Goal: Navigation & Orientation: Find specific page/section

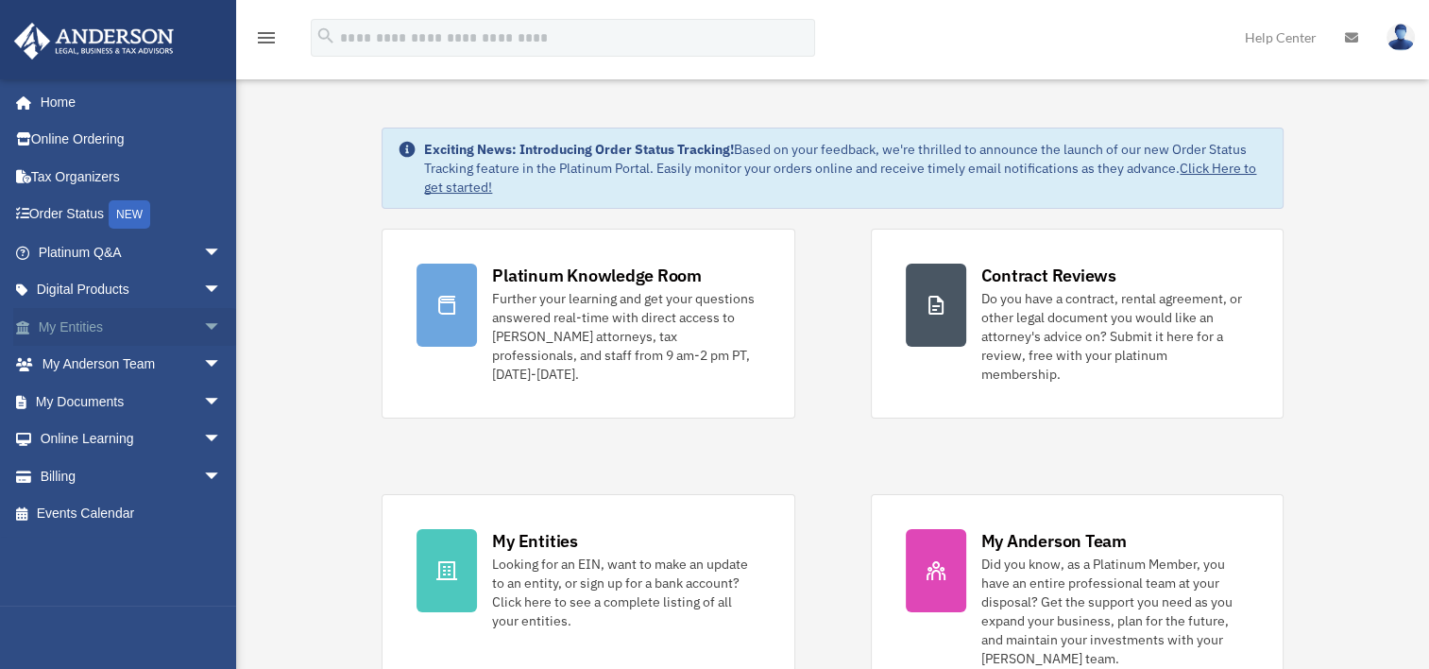
click at [96, 331] on link "My Entities arrow_drop_down" at bounding box center [131, 327] width 237 height 38
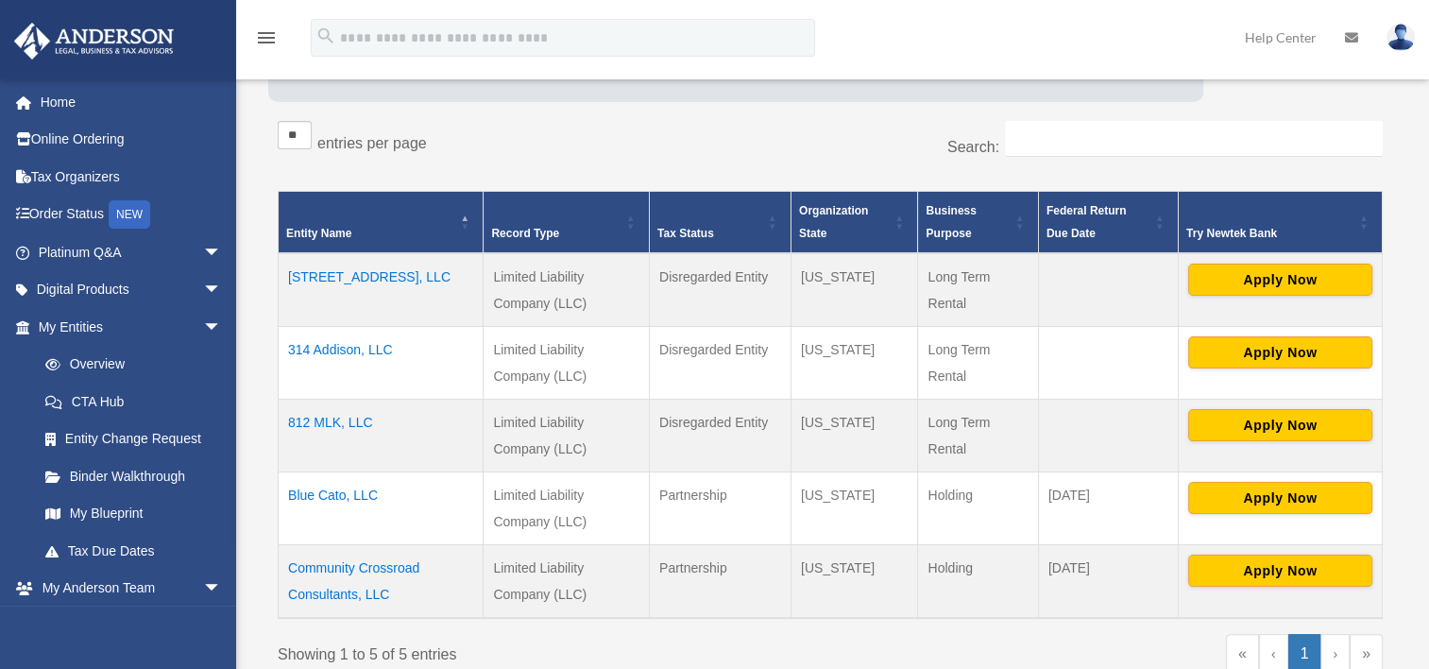
scroll to position [378, 0]
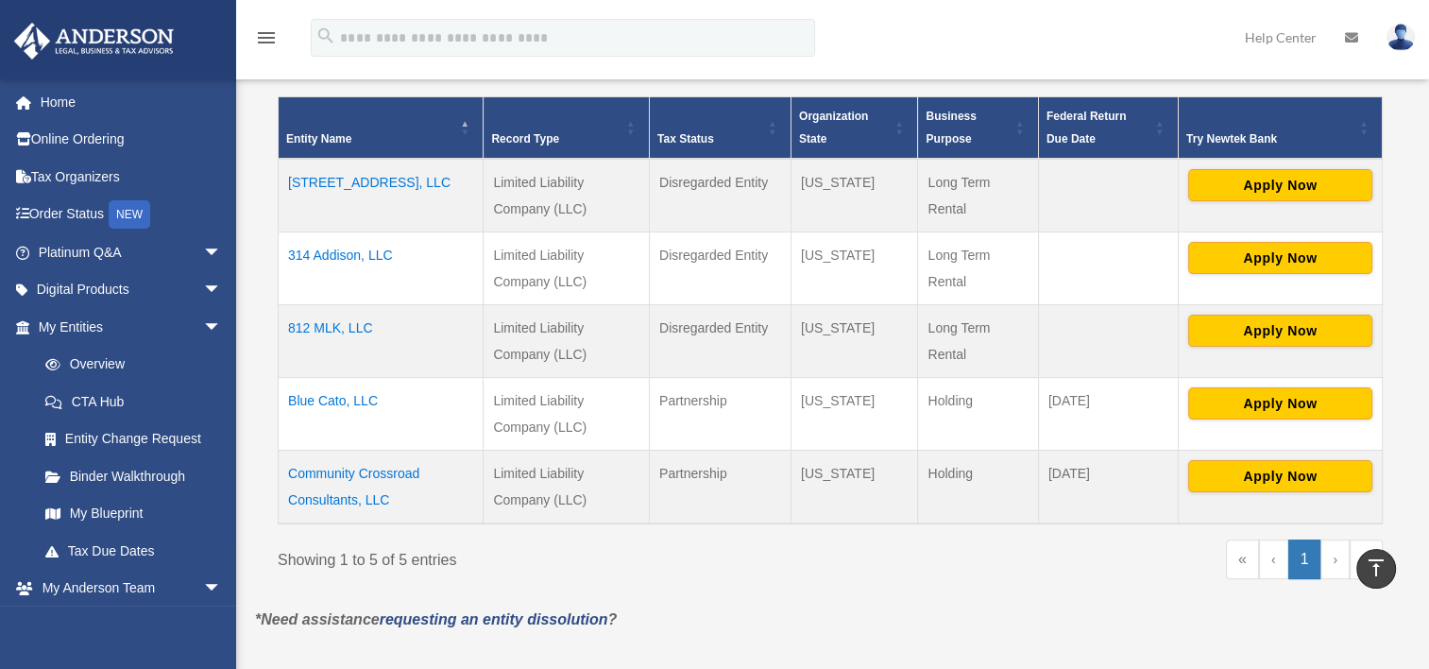
click at [327, 475] on td "Community Crossroad Consultants, LLC" at bounding box center [381, 487] width 205 height 74
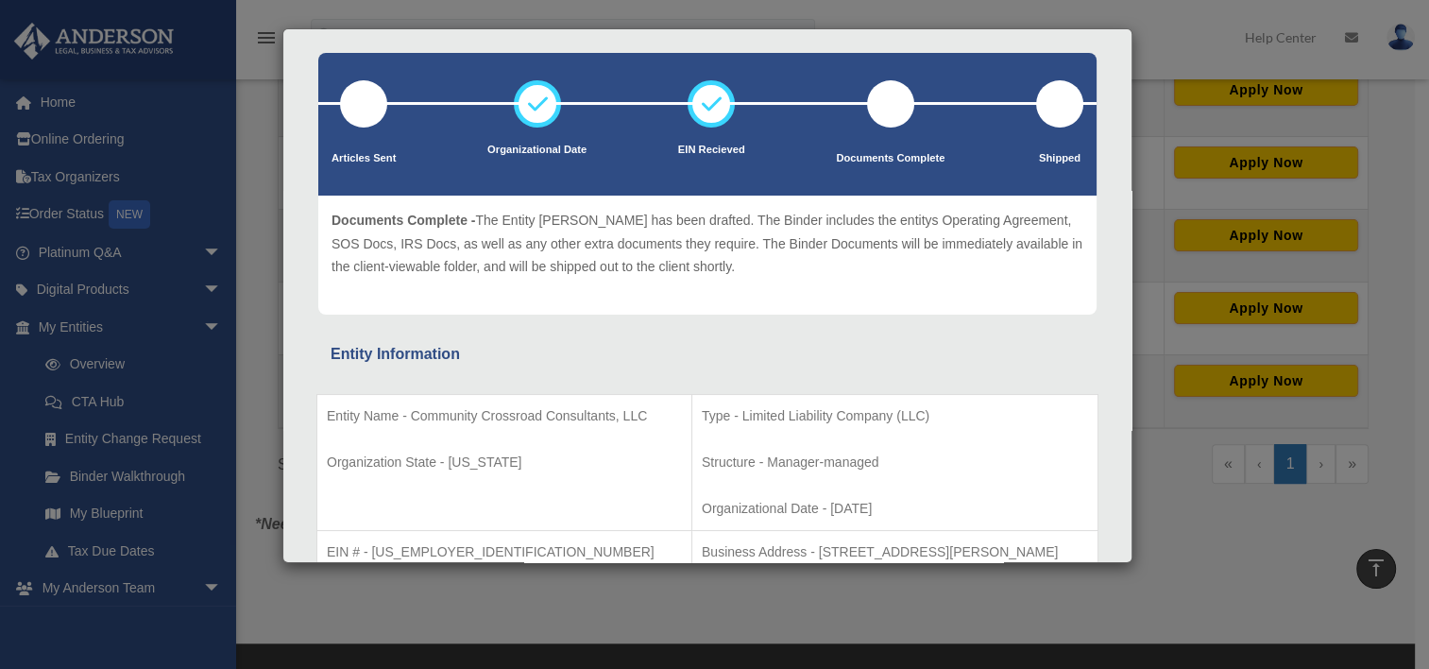
scroll to position [94, 0]
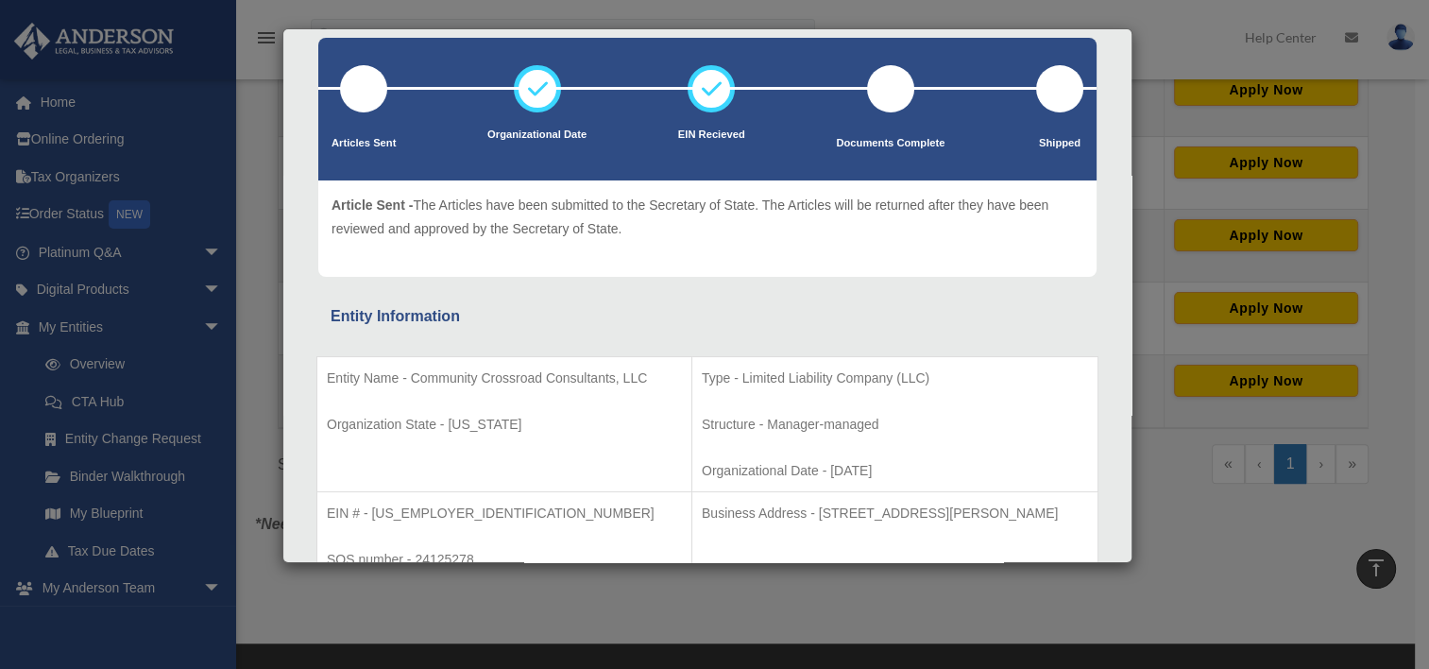
click at [353, 87] on div at bounding box center [707, 88] width 779 height 3
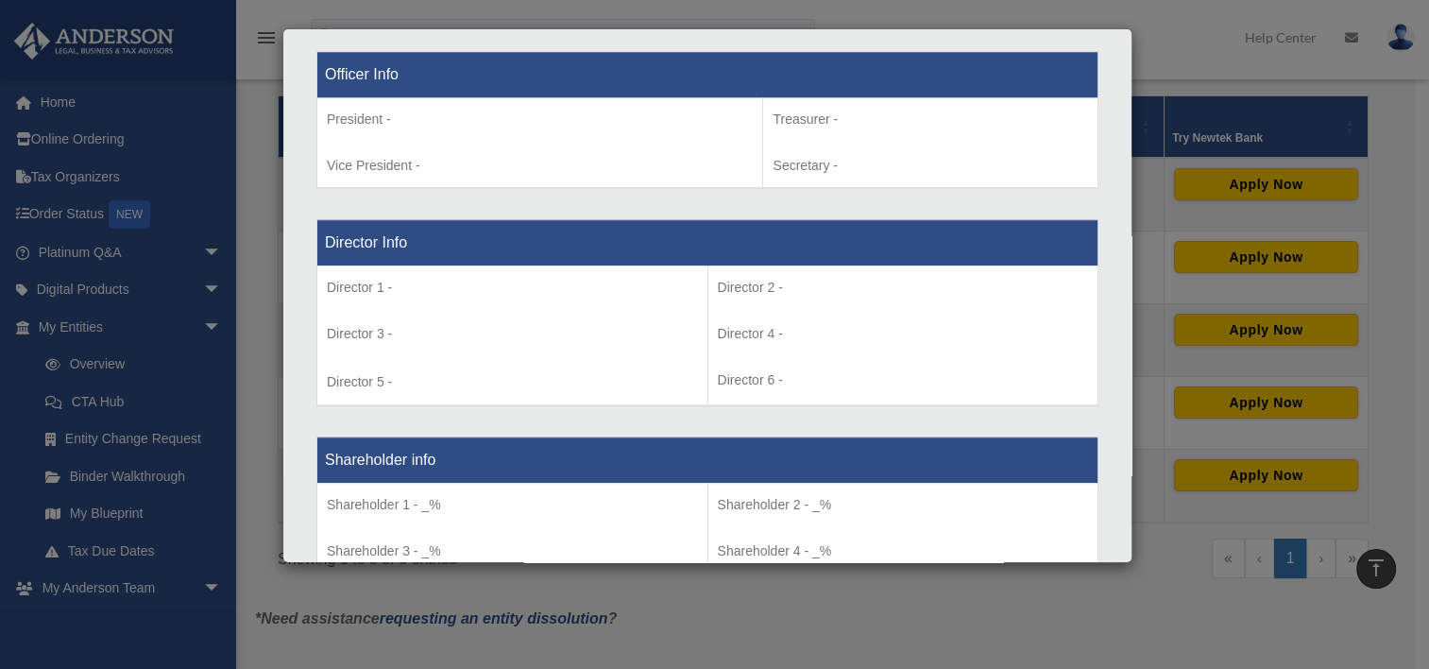
scroll to position [0, 0]
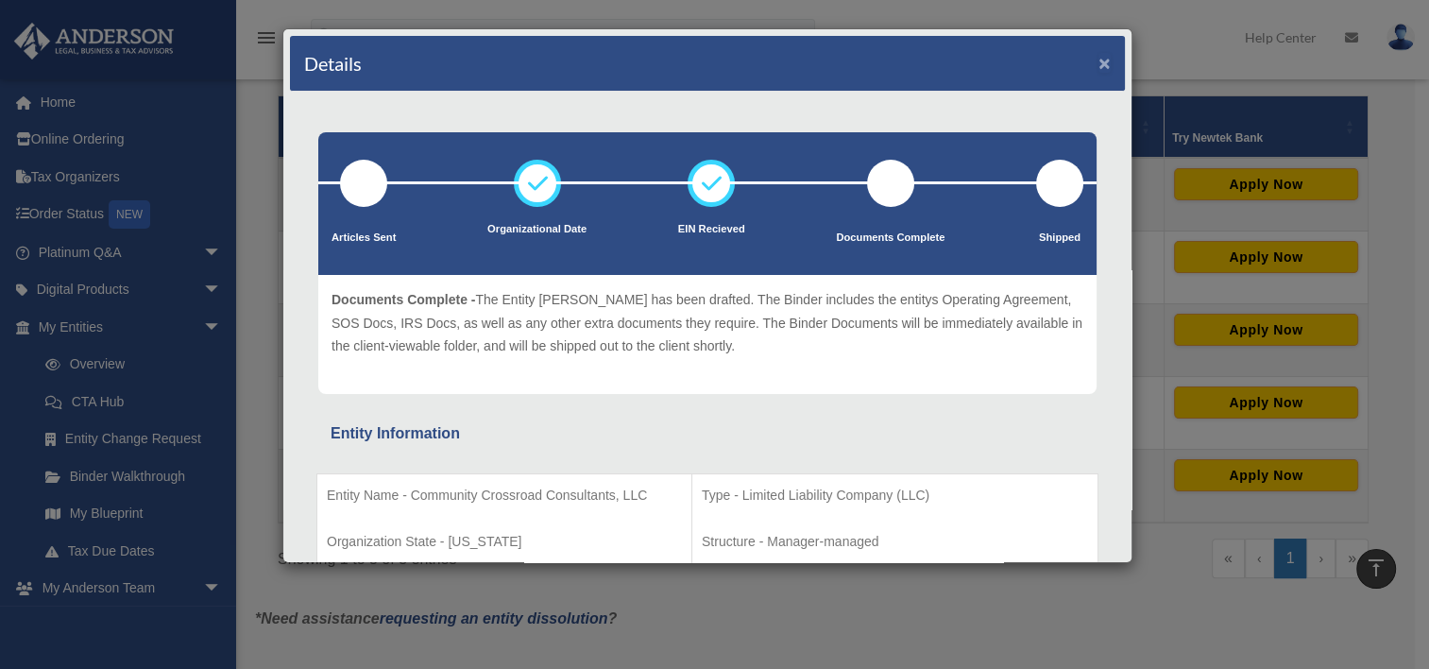
click at [1099, 60] on button "×" at bounding box center [1105, 63] width 12 height 20
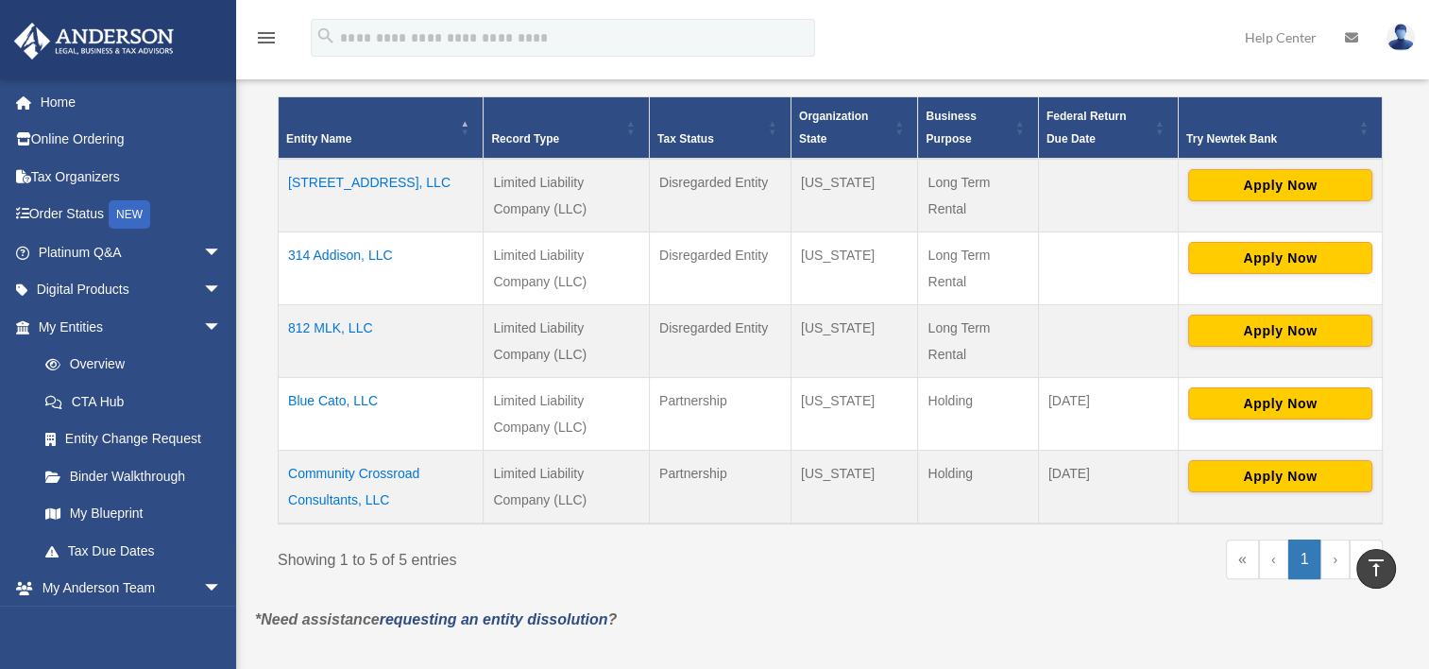
click at [322, 469] on td "Community Crossroad Consultants, LLC" at bounding box center [381, 487] width 205 height 74
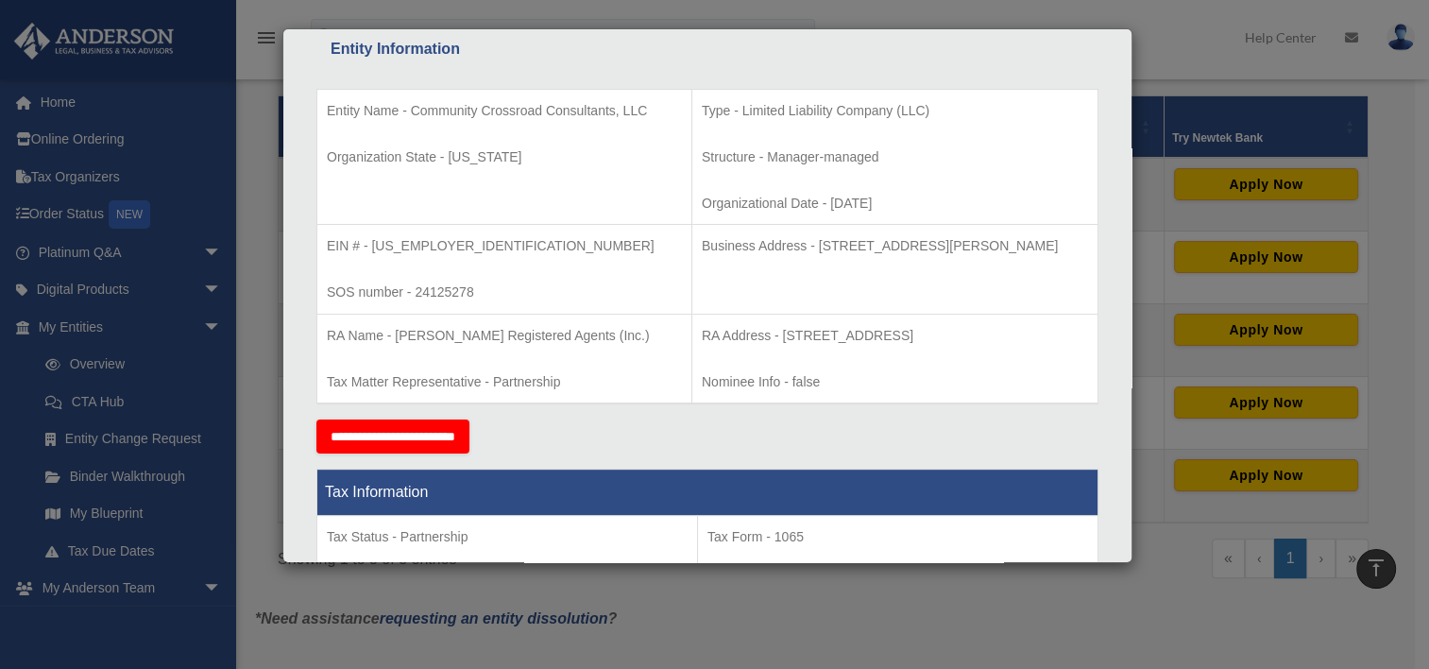
scroll to position [378, 0]
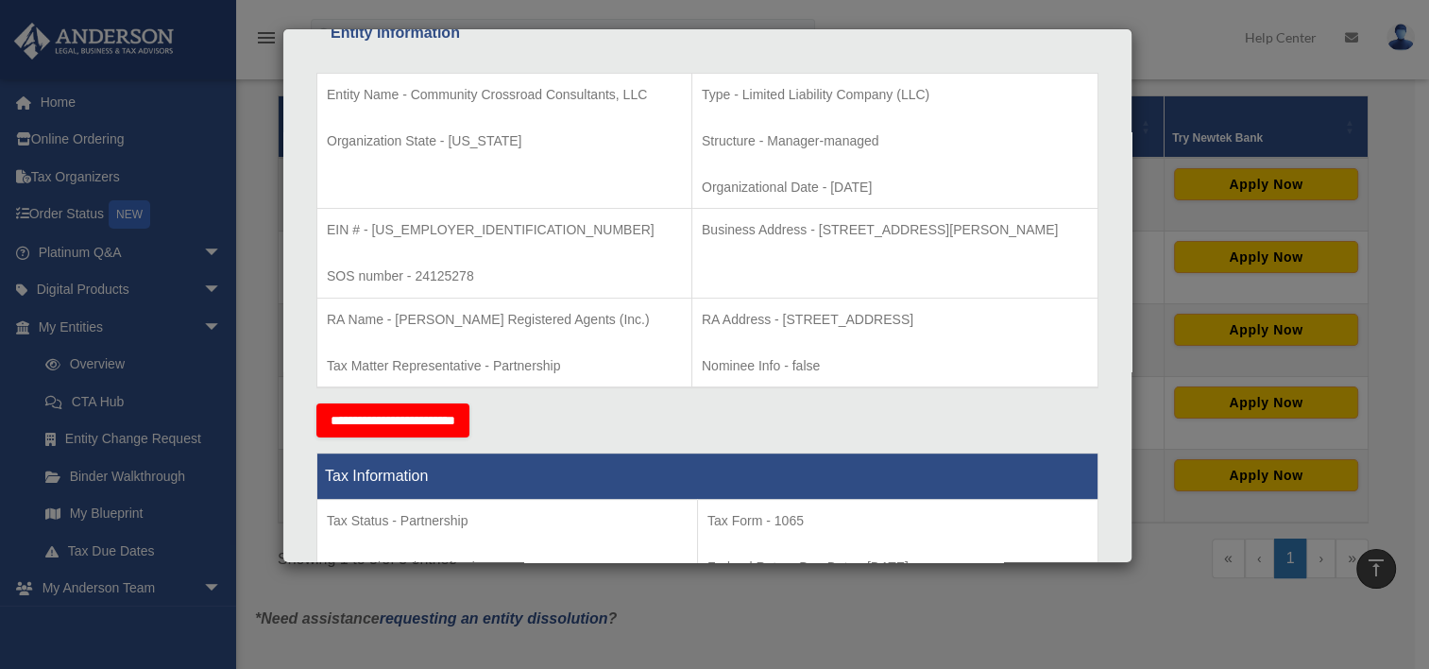
click at [888, 612] on div "Details × Articles Sent Organizational Date" at bounding box center [714, 334] width 1429 height 669
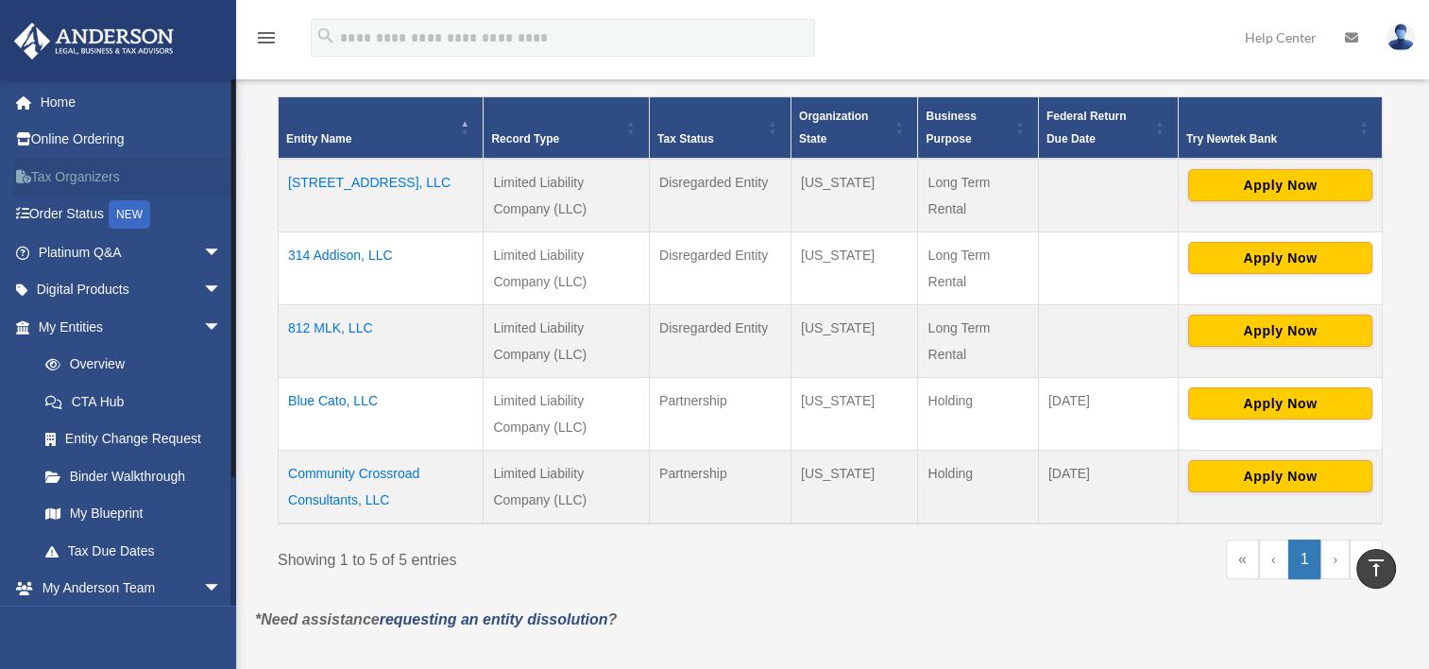
scroll to position [0, 0]
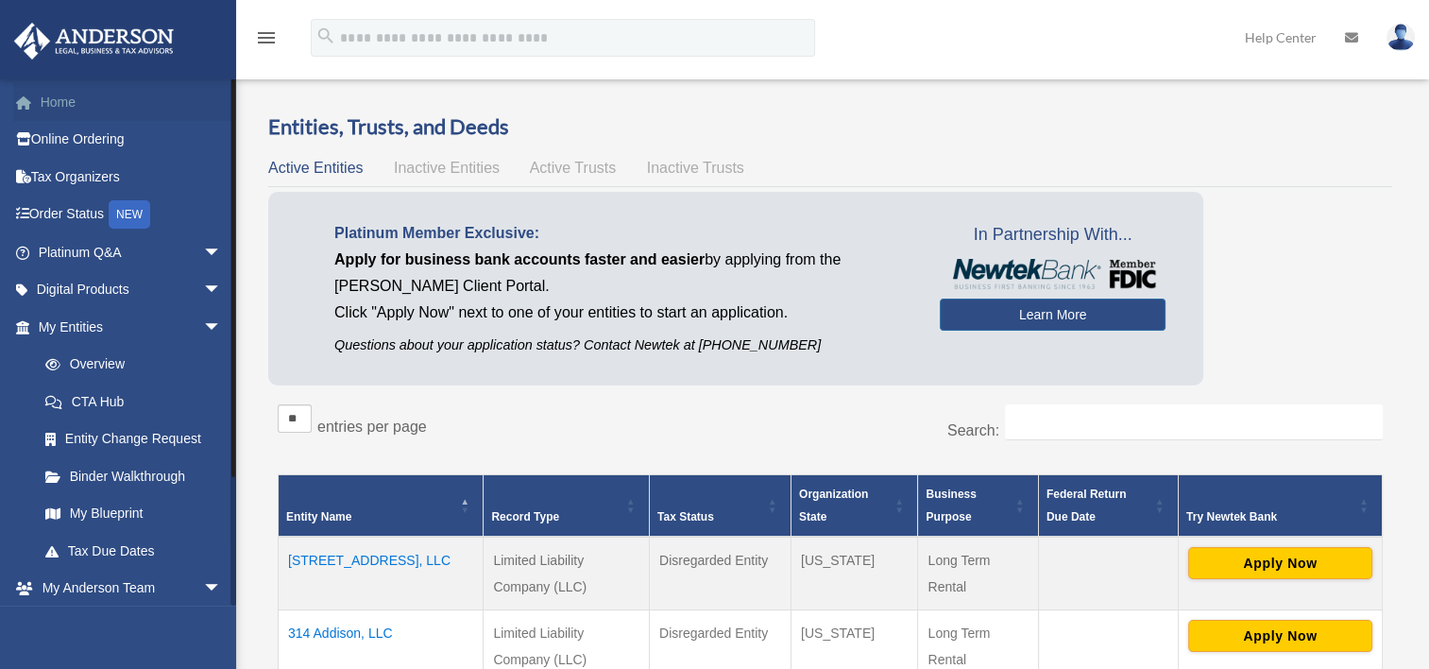
click at [51, 113] on link "Home" at bounding box center [131, 102] width 237 height 38
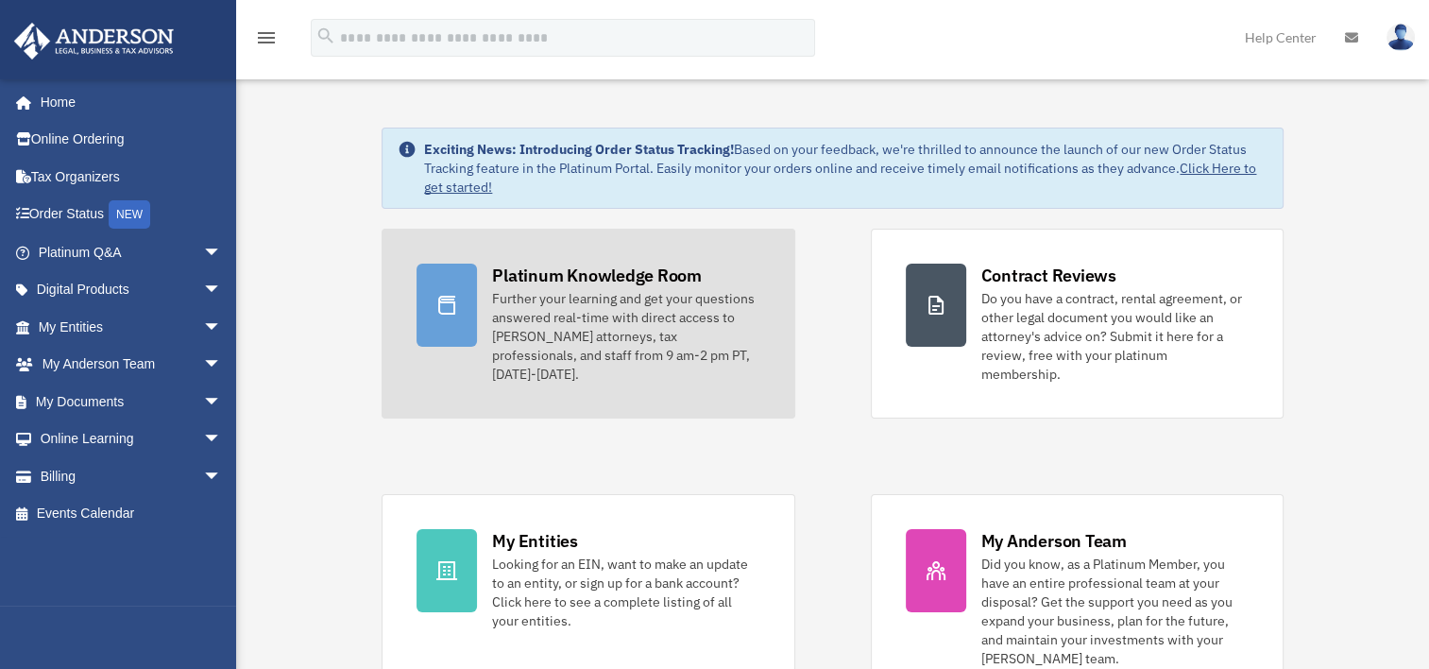
click at [516, 299] on div "Further your learning and get your questions answered real-time with direct acc…" at bounding box center [625, 336] width 267 height 94
click at [462, 307] on div at bounding box center [447, 305] width 60 height 83
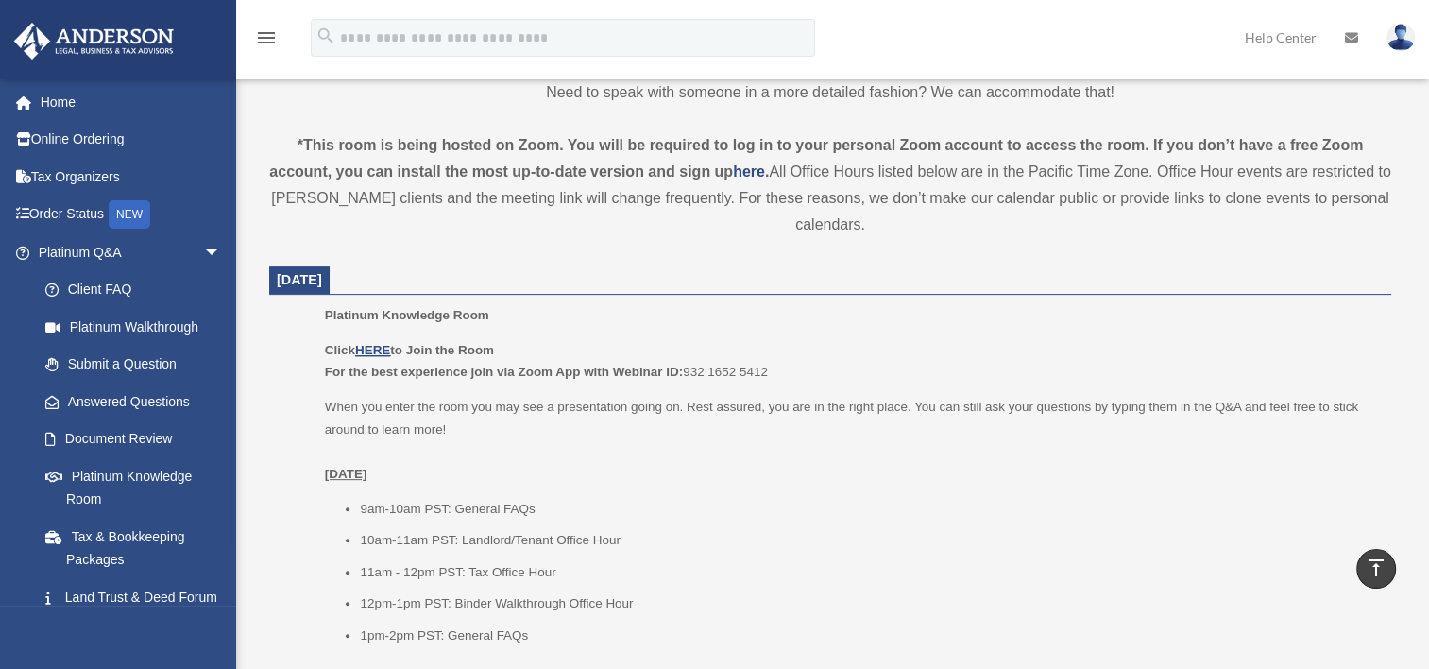
scroll to position [567, 0]
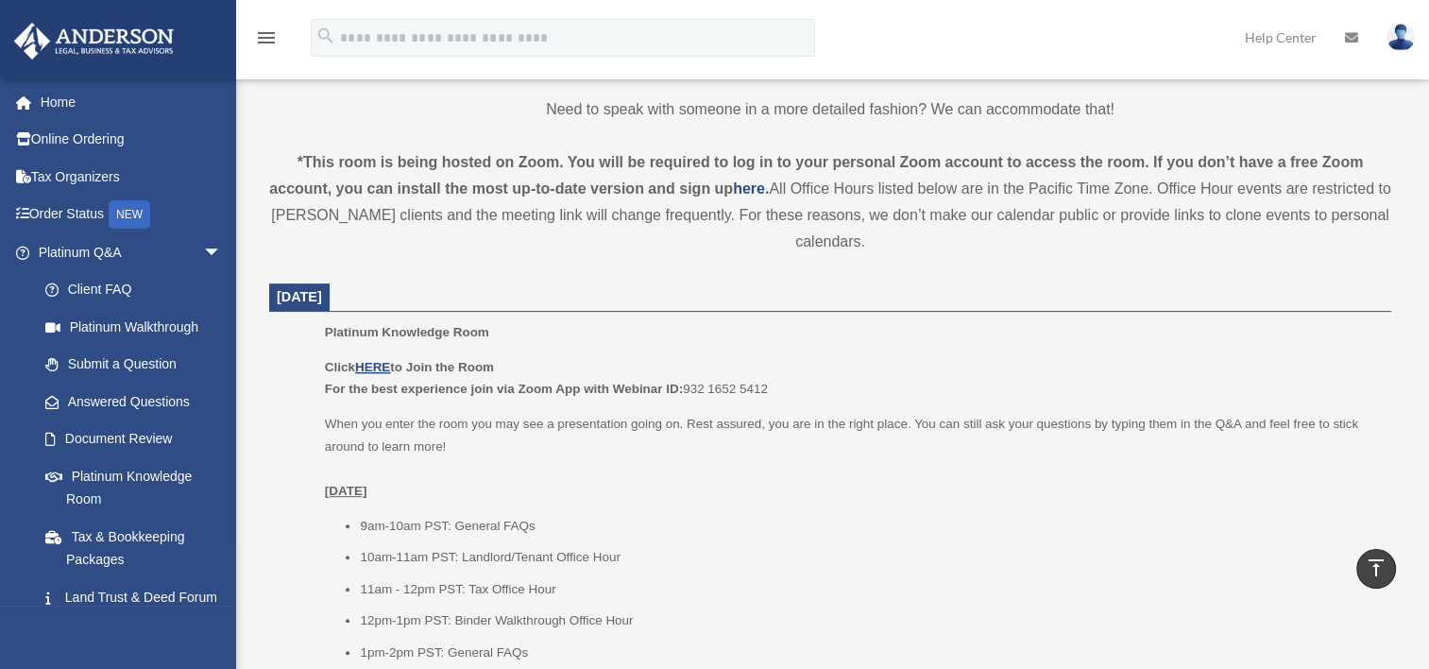
click at [378, 357] on p "Click HERE to Join the Room For the best experience join via Zoom App with Webi…" at bounding box center [851, 378] width 1053 height 44
click at [376, 365] on u "HERE" at bounding box center [372, 367] width 35 height 14
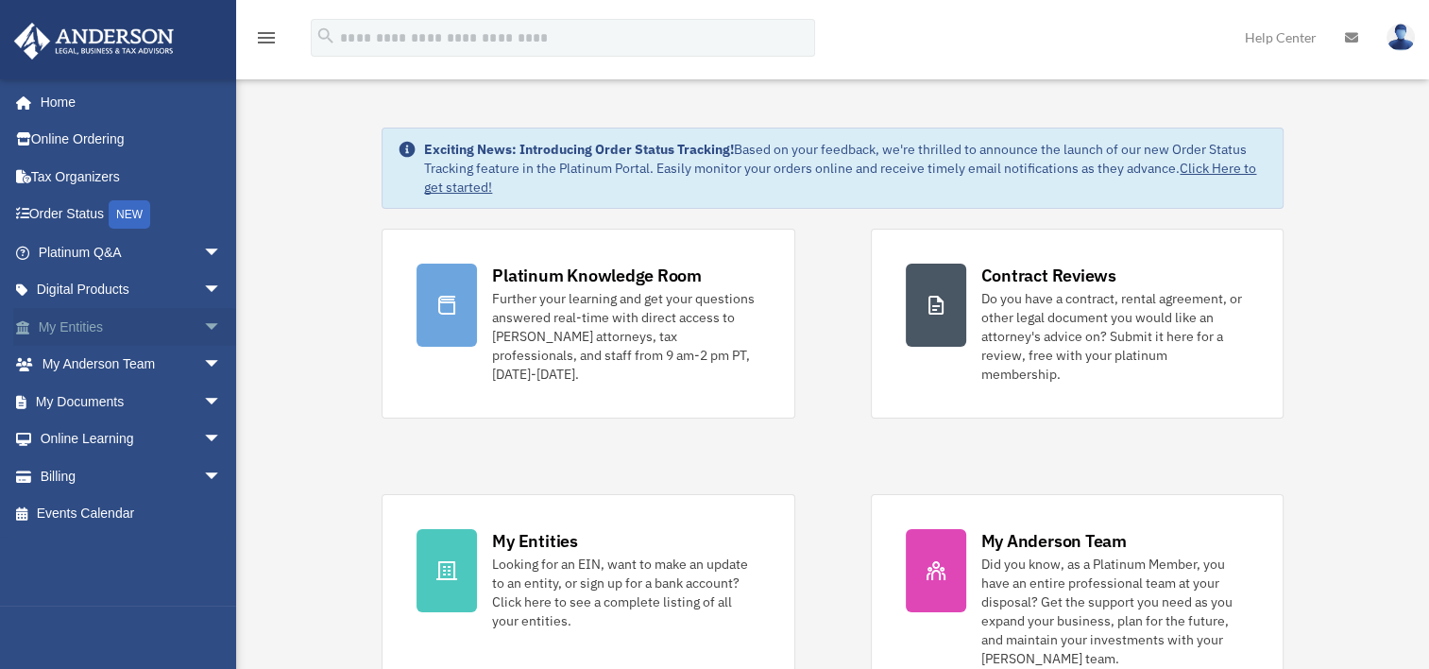
click at [68, 327] on link "My Entities arrow_drop_down" at bounding box center [131, 327] width 237 height 38
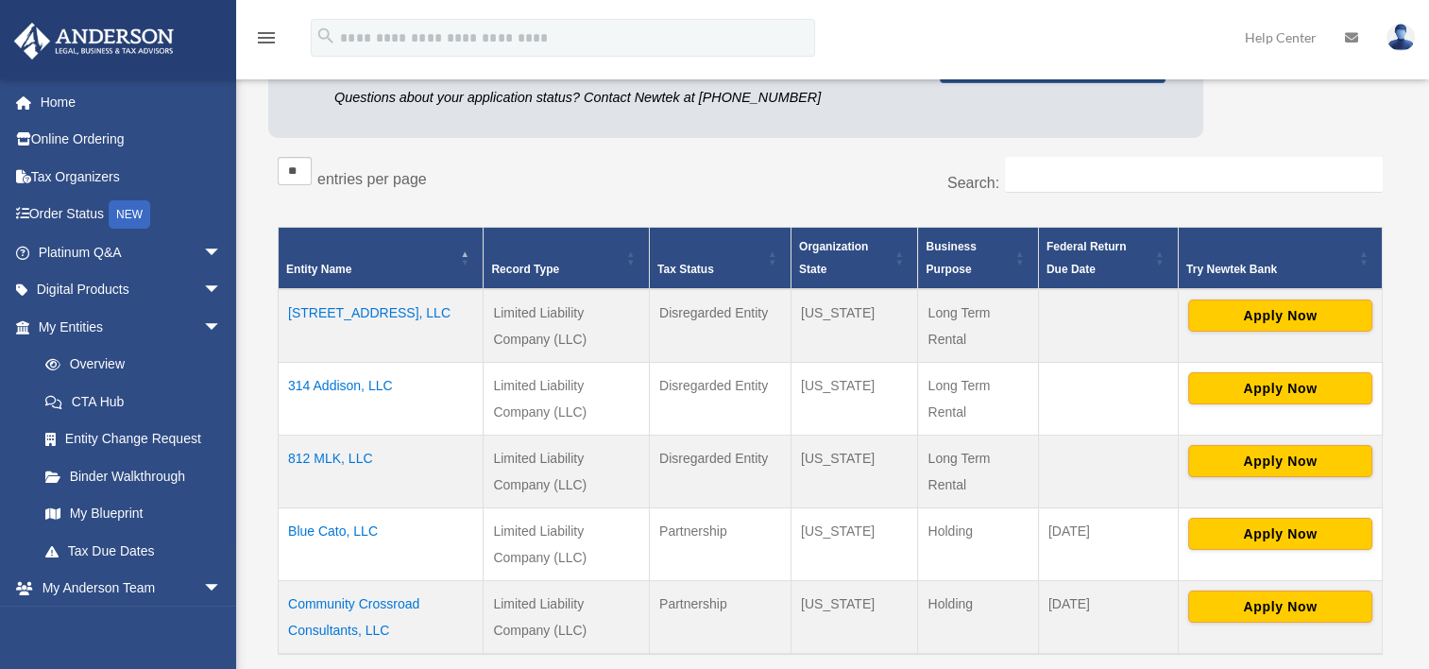
scroll to position [283, 0]
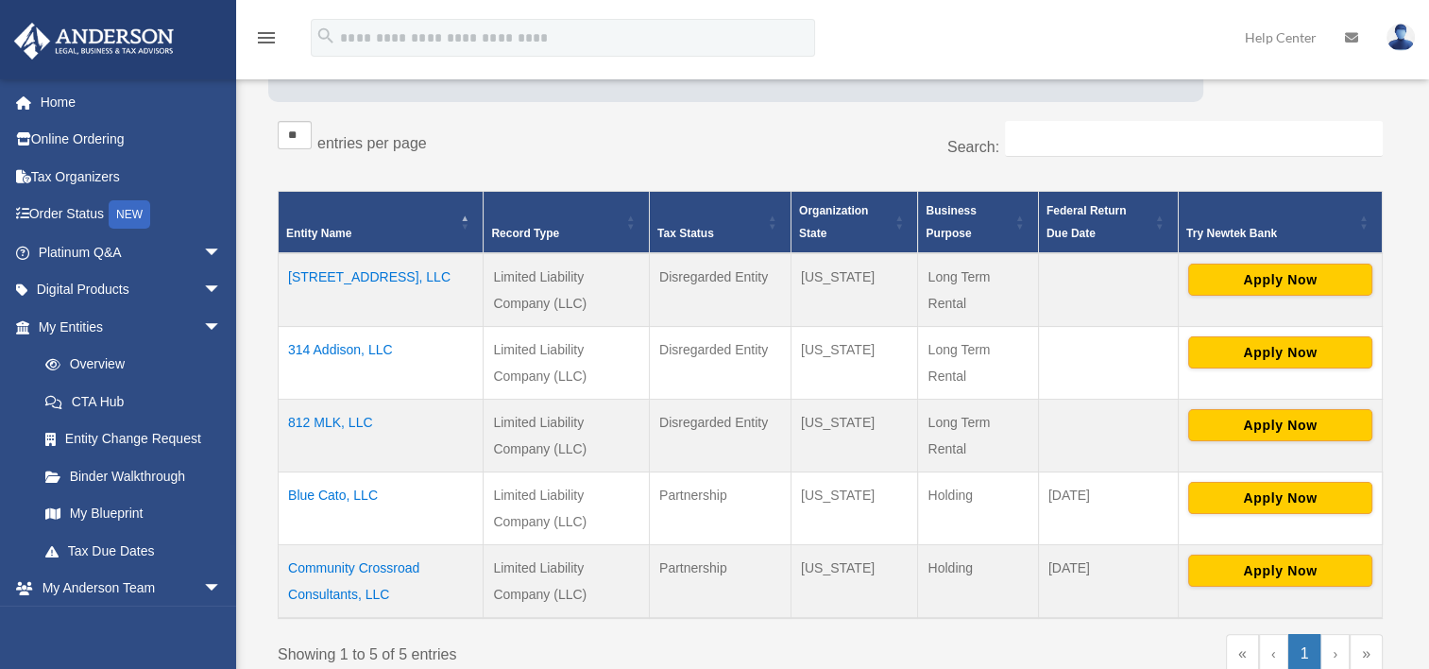
click at [355, 493] on td "Blue Cato, LLC" at bounding box center [381, 507] width 205 height 73
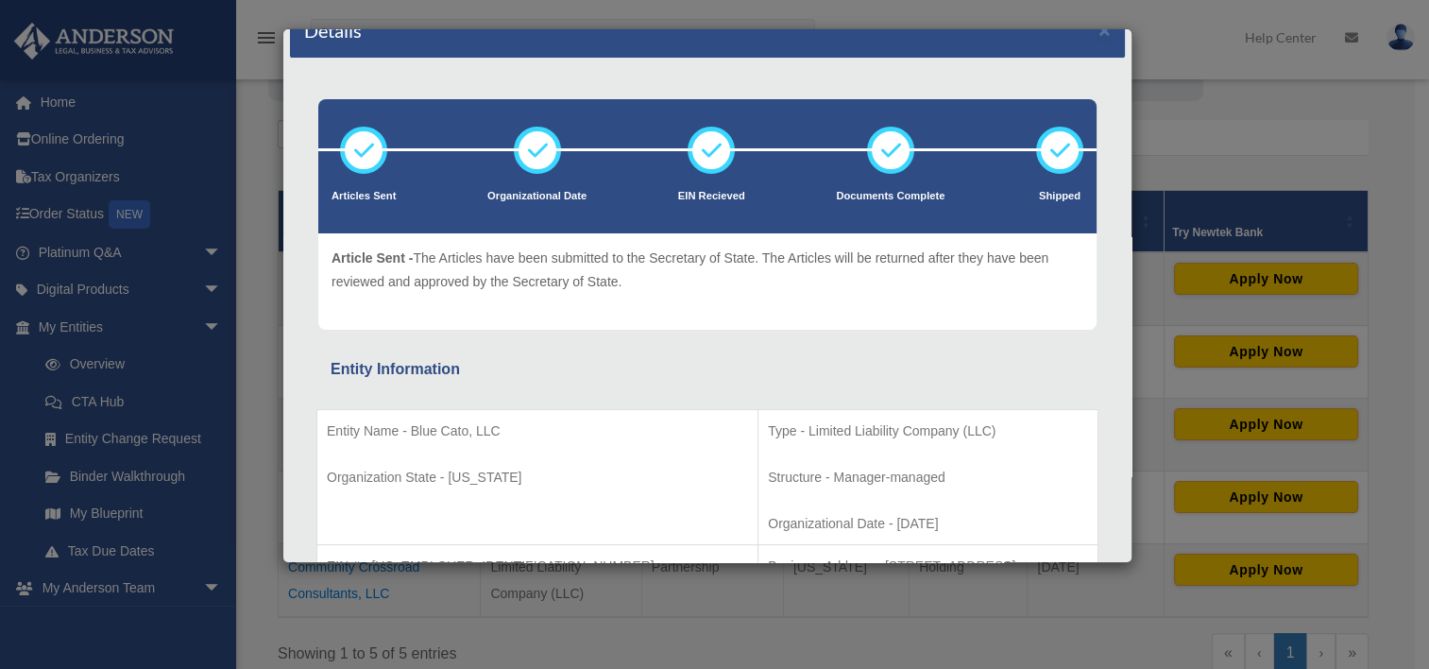
scroll to position [0, 0]
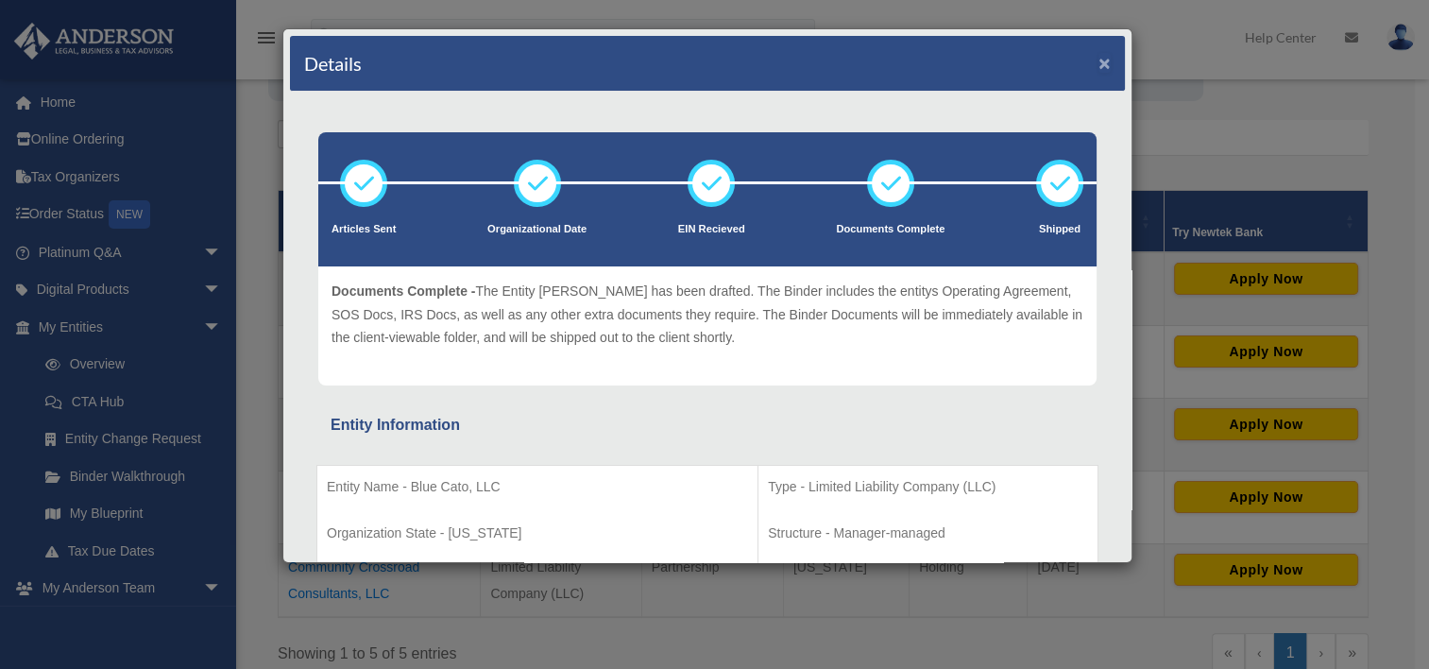
click at [1099, 64] on button "×" at bounding box center [1105, 63] width 12 height 20
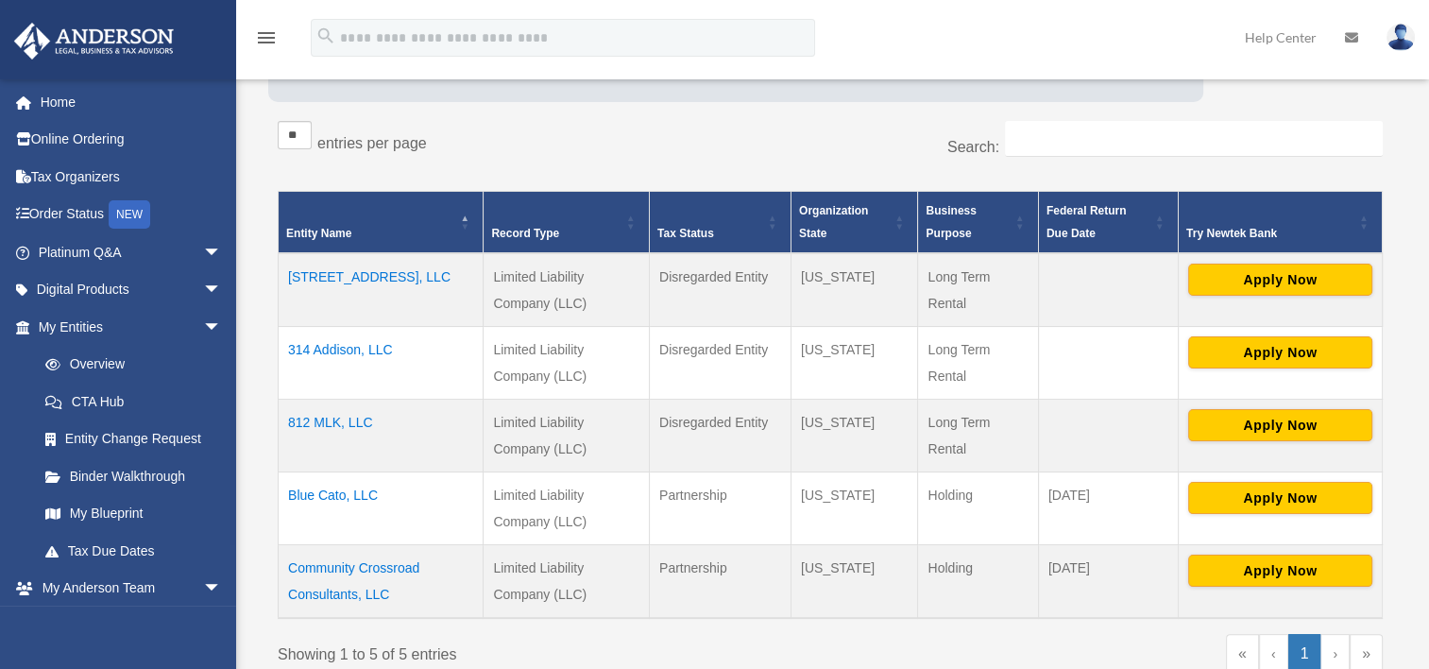
click at [340, 278] on td "[STREET_ADDRESS], LLC" at bounding box center [381, 290] width 205 height 74
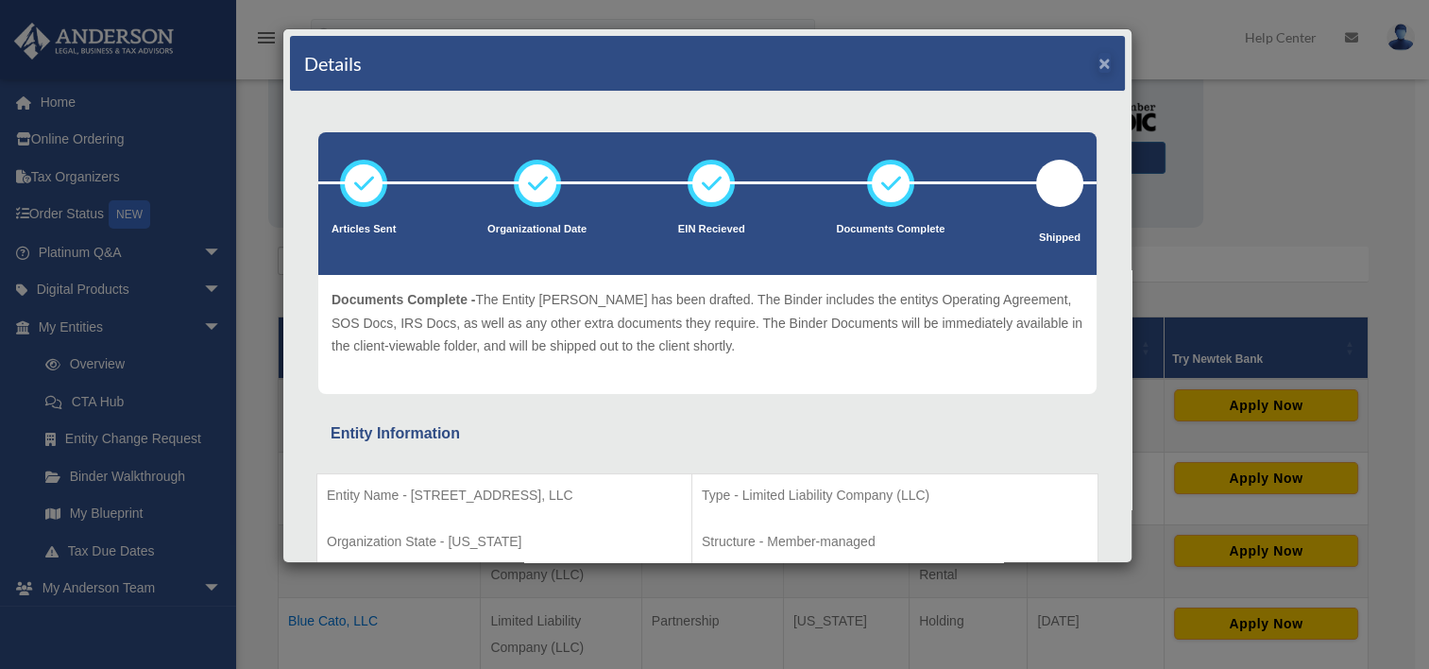
scroll to position [94, 0]
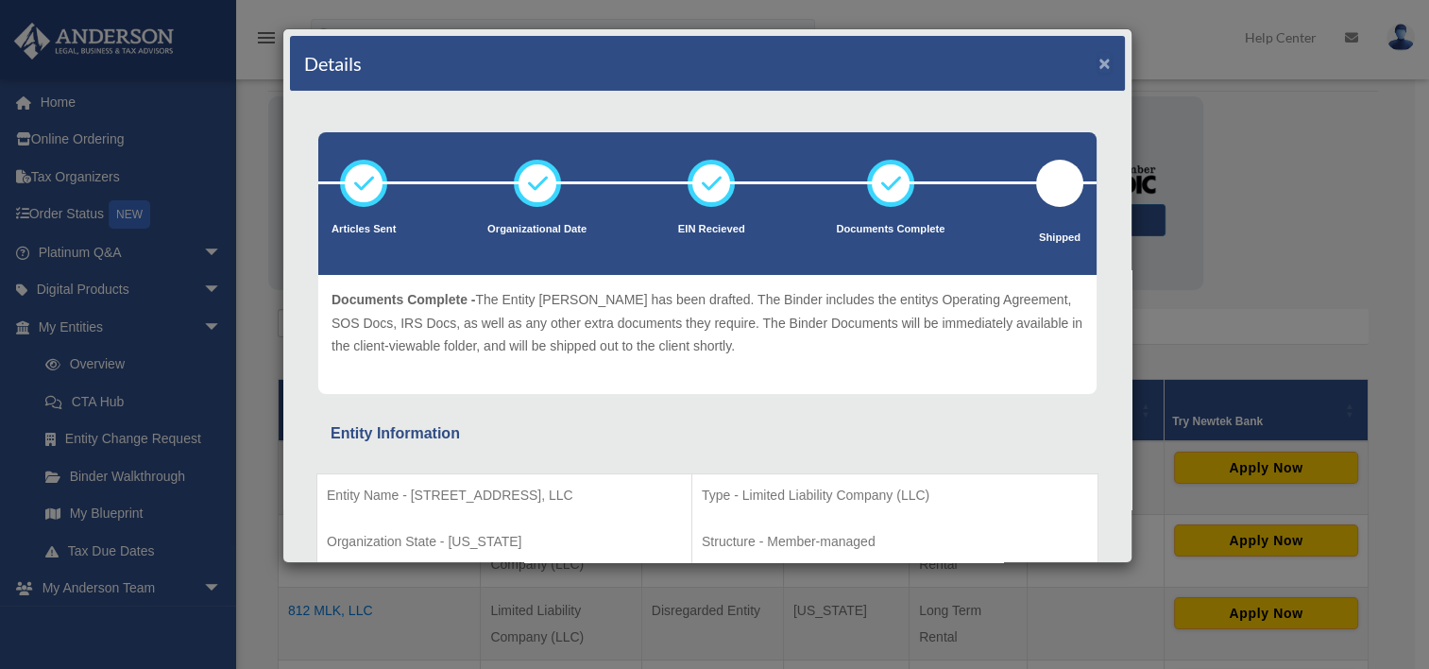
click at [1099, 60] on button "×" at bounding box center [1105, 63] width 12 height 20
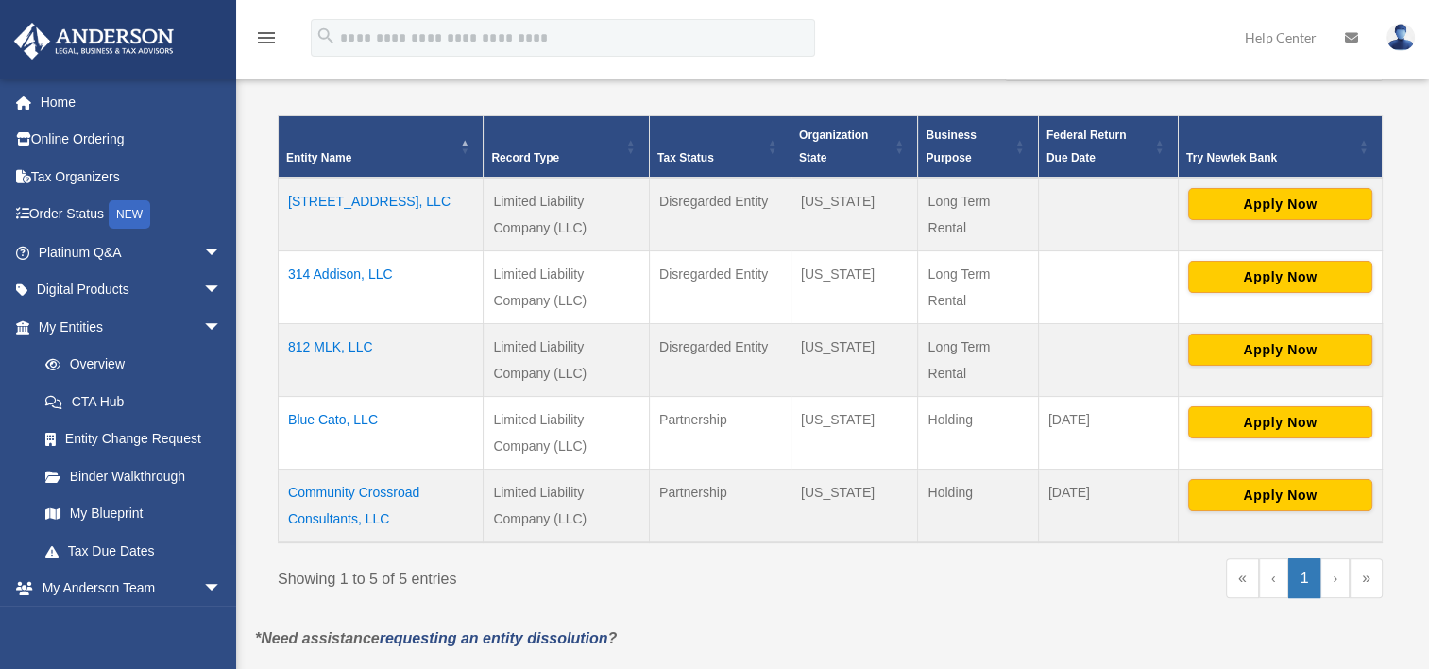
scroll to position [378, 0]
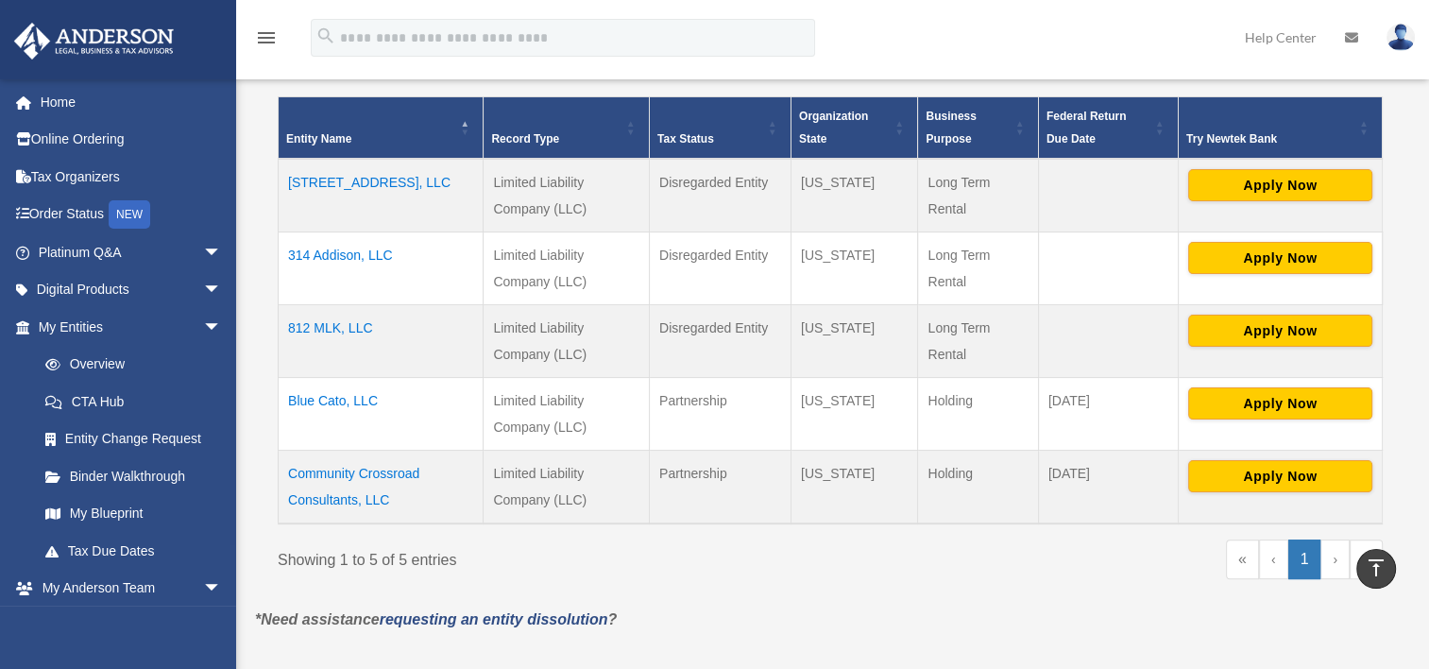
click at [321, 251] on td "314 Addison, LLC" at bounding box center [381, 267] width 205 height 73
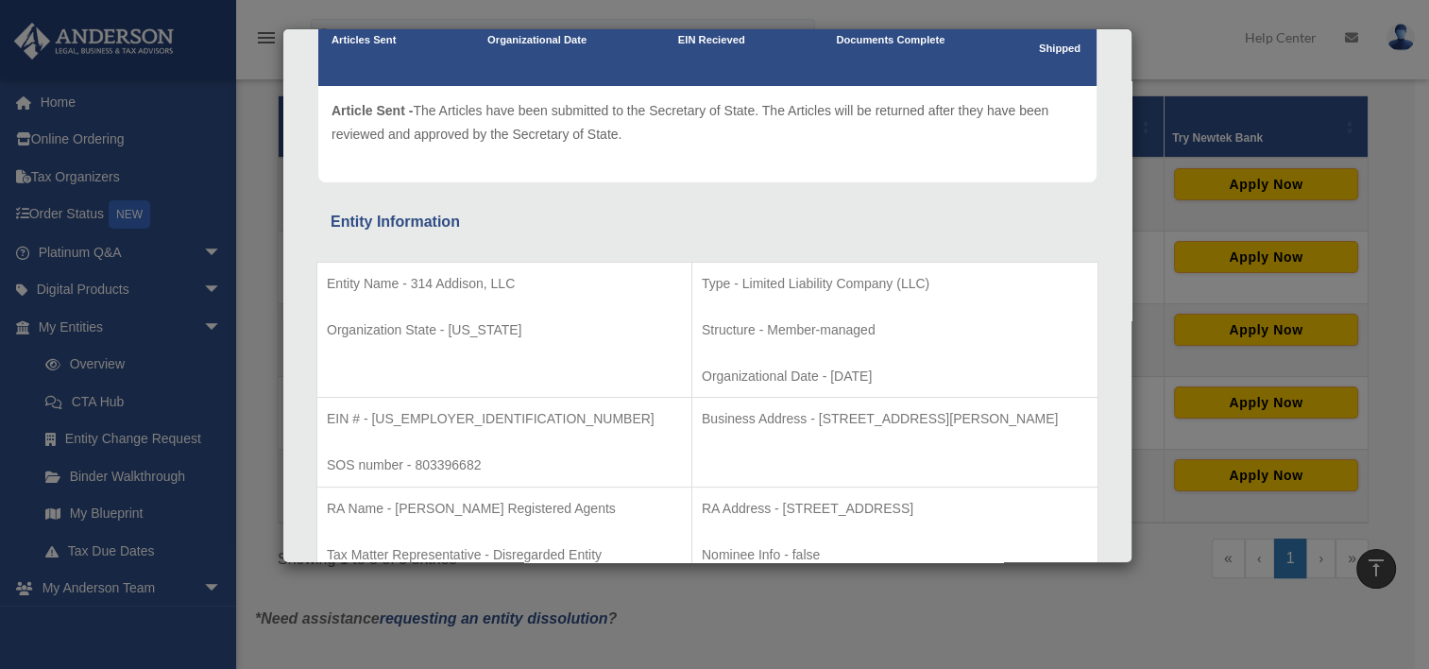
scroll to position [0, 0]
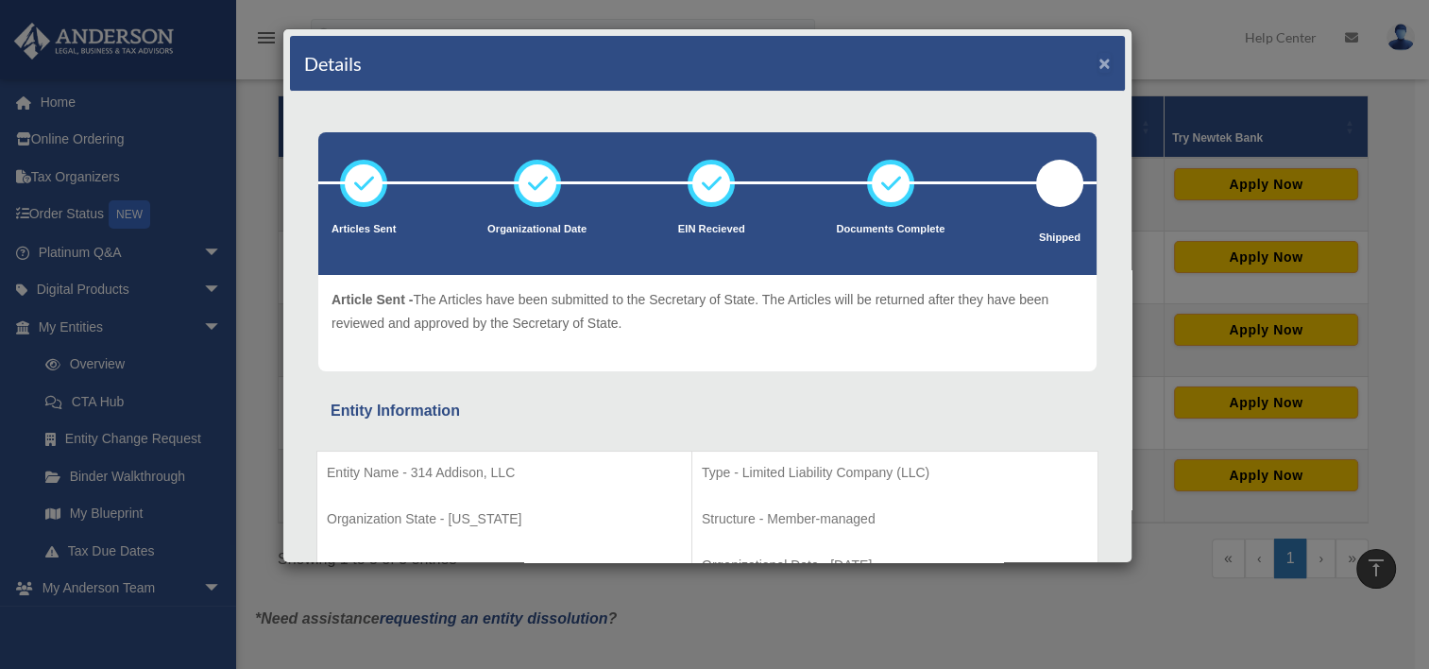
click at [1099, 61] on button "×" at bounding box center [1105, 63] width 12 height 20
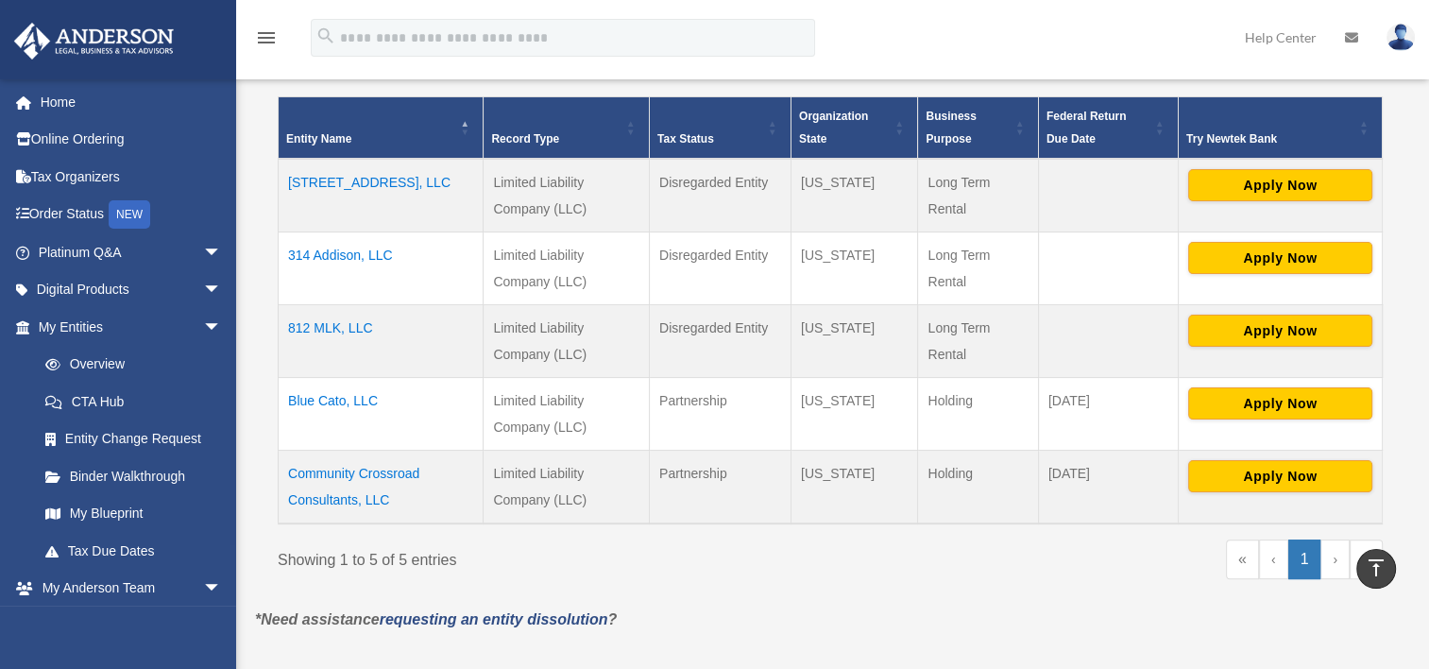
click at [318, 325] on td "812 MLK, LLC" at bounding box center [381, 340] width 205 height 73
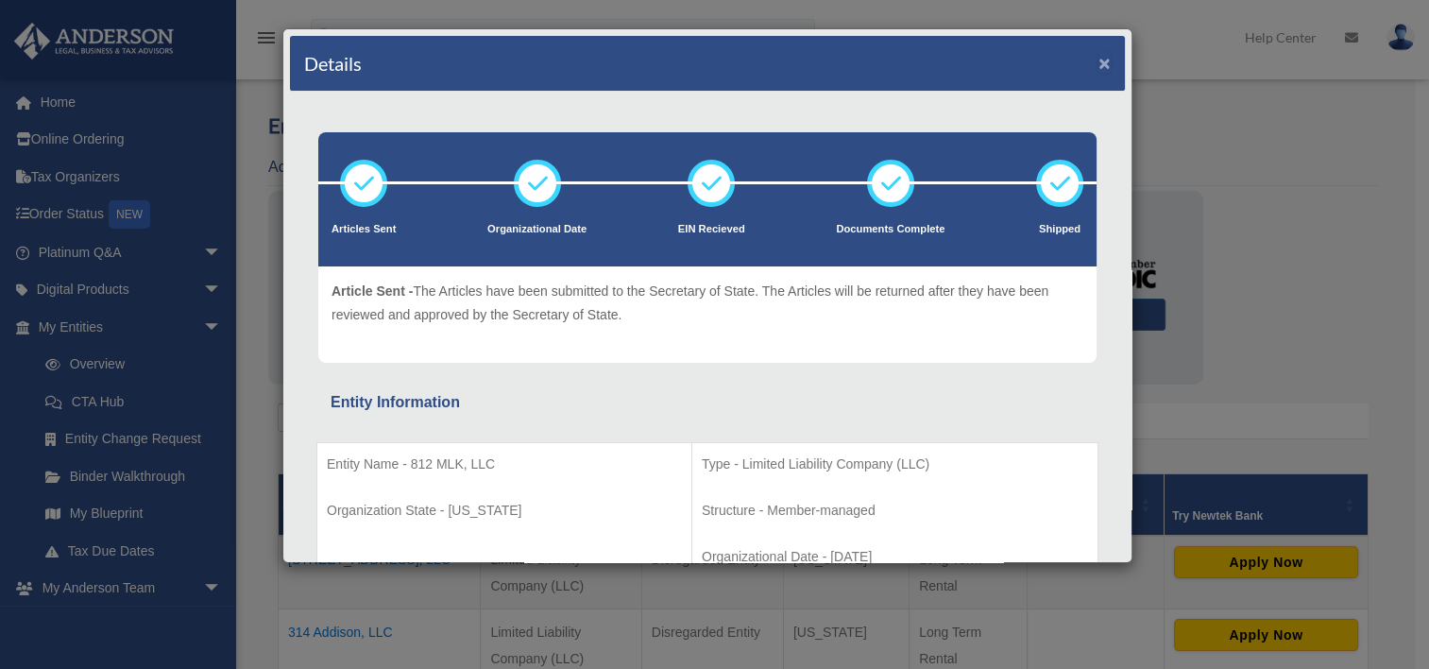
click at [1099, 61] on button "×" at bounding box center [1105, 63] width 12 height 20
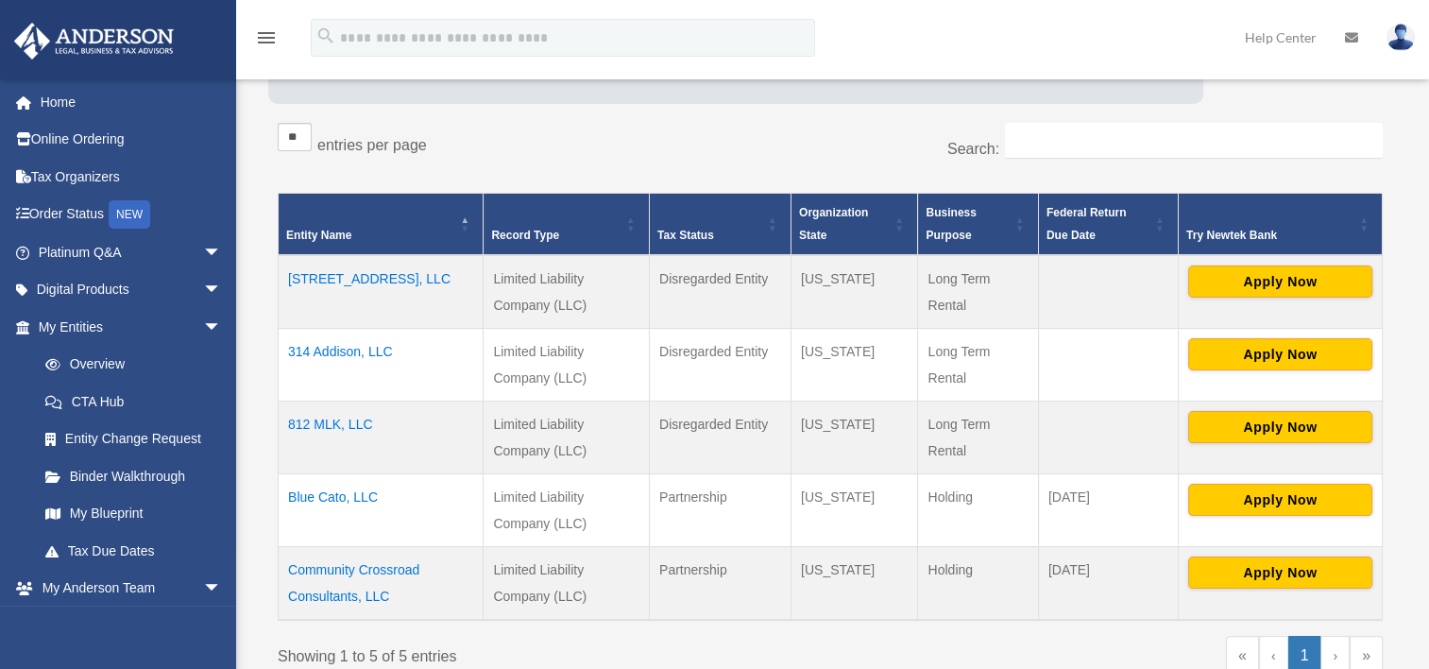
scroll to position [378, 0]
